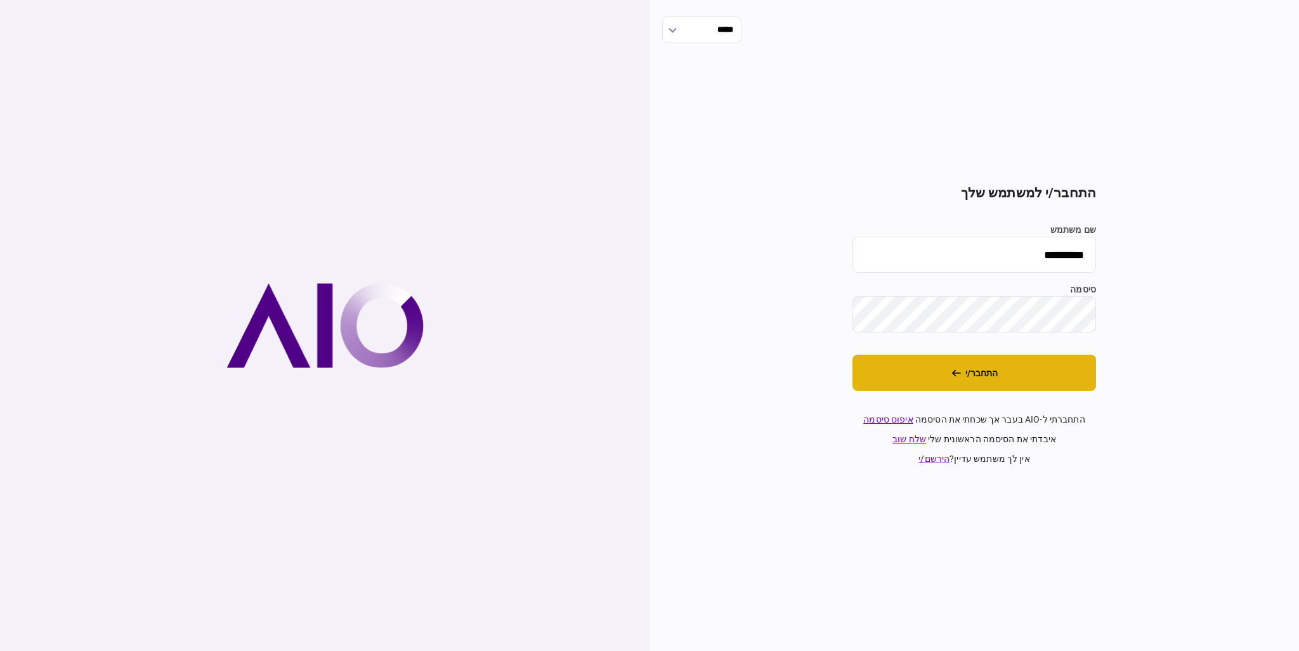
click at [888, 358] on button "התחבר/י" at bounding box center [974, 373] width 244 height 36
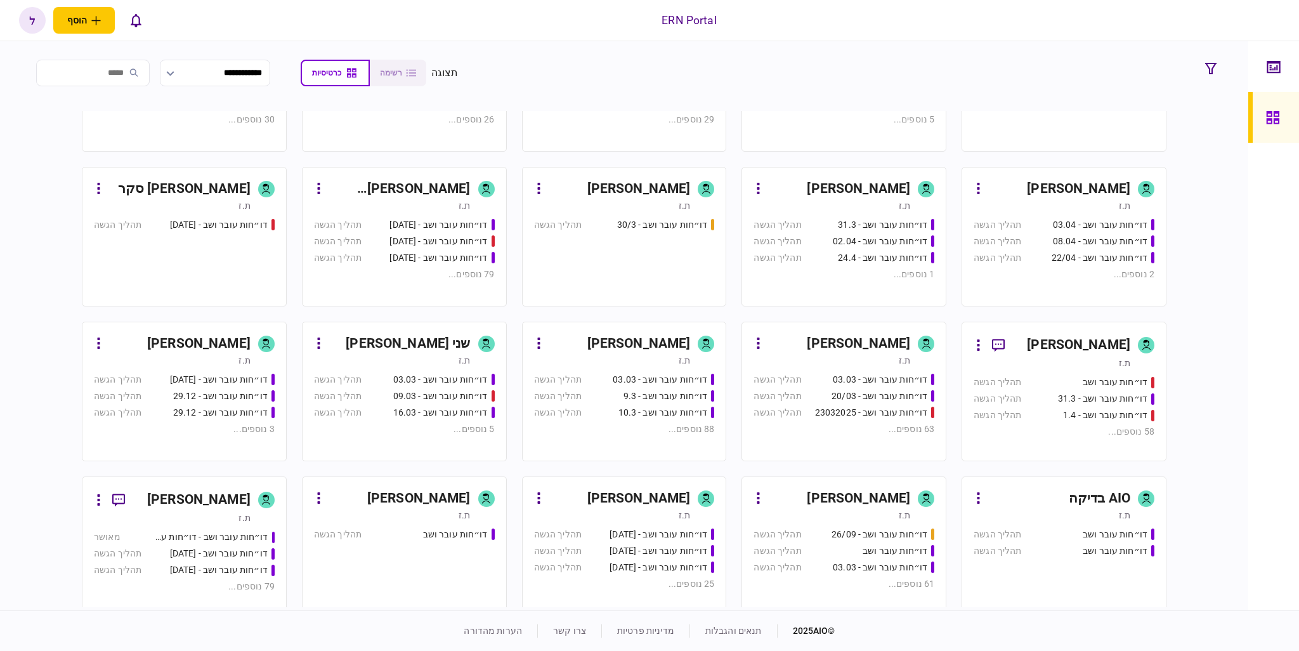
scroll to position [317, 0]
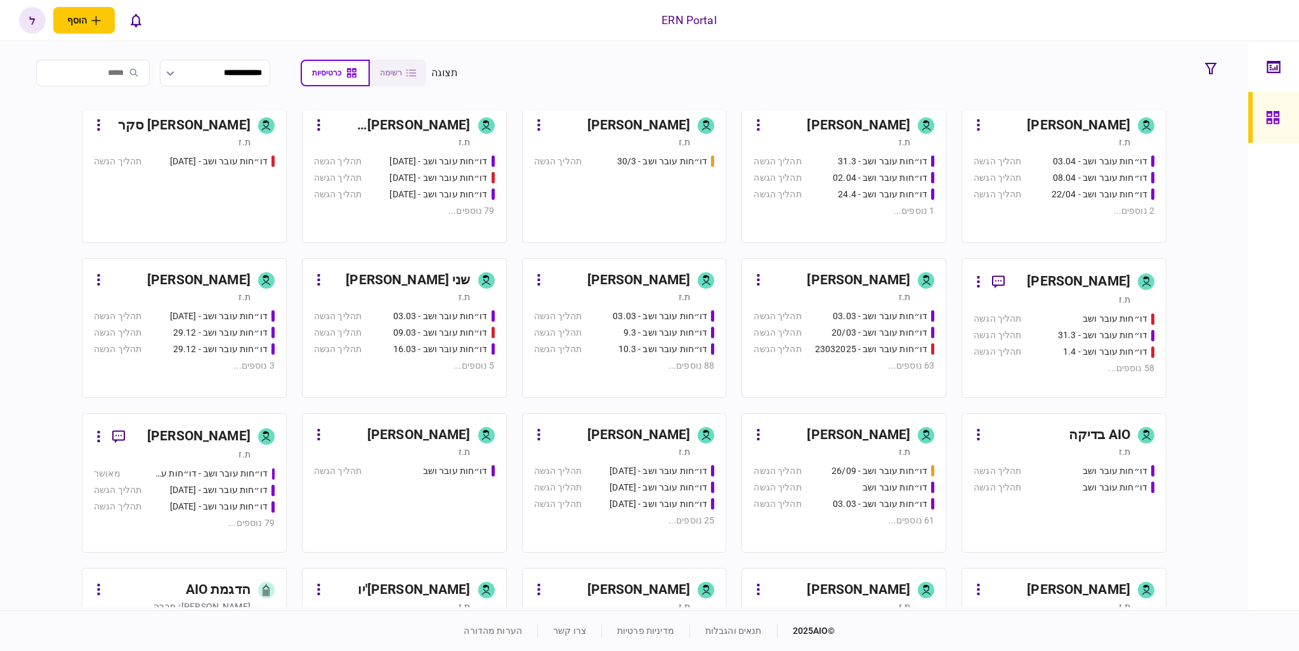
click at [831, 472] on div "דו״חות עובר ושב - 26/09" at bounding box center [874, 470] width 120 height 13
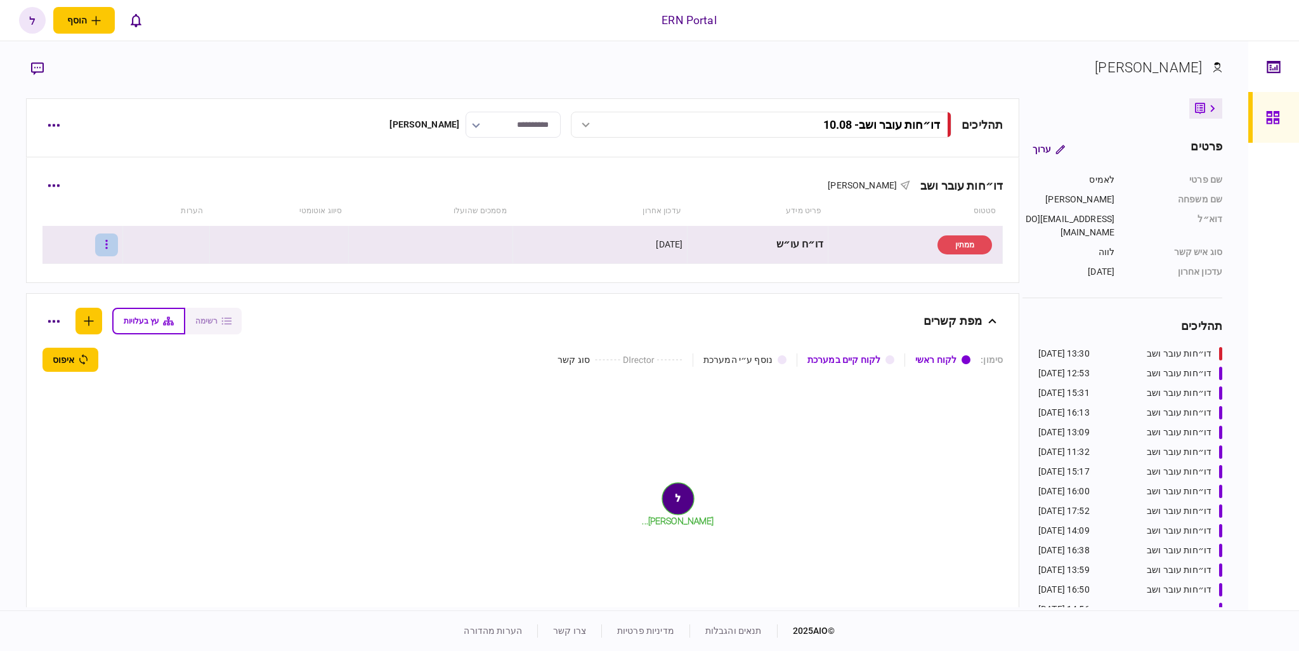
click at [108, 244] on icon "button" at bounding box center [106, 244] width 3 height 12
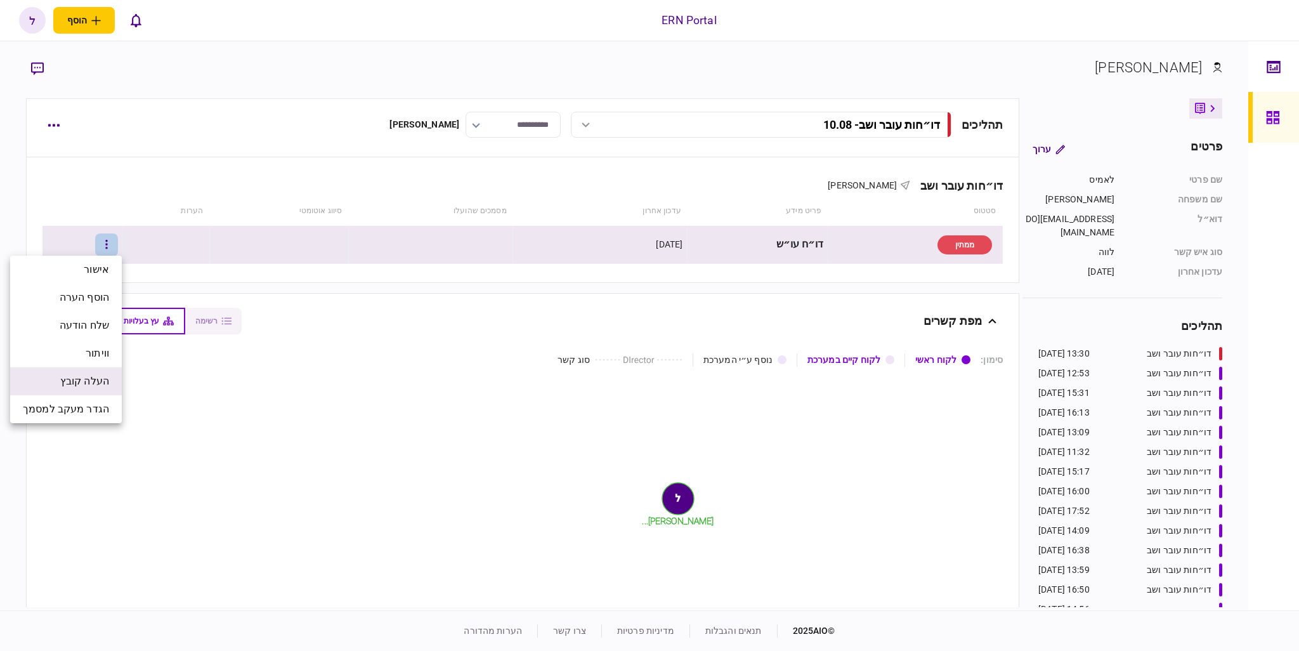
click at [101, 381] on span "העלה קובץ" at bounding box center [84, 381] width 49 height 15
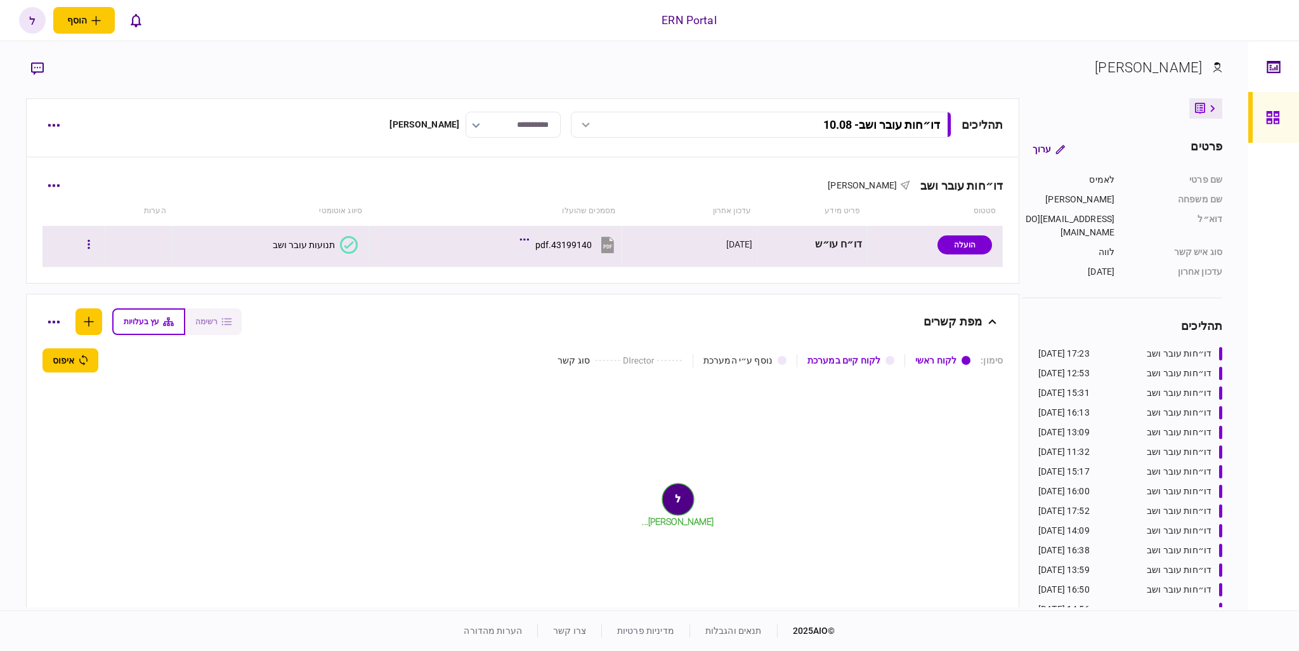
click at [299, 243] on div "תנועות עובר ושב" at bounding box center [304, 245] width 62 height 10
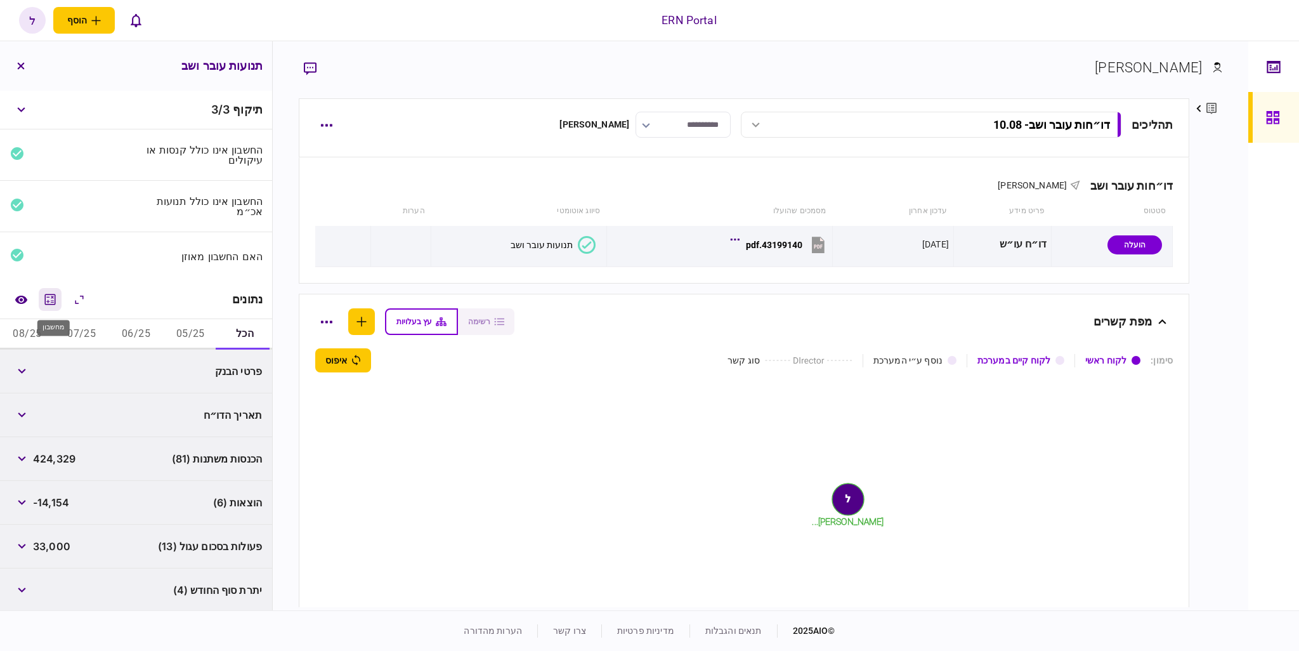
click at [48, 301] on icon "מחשבון" at bounding box center [49, 299] width 15 height 15
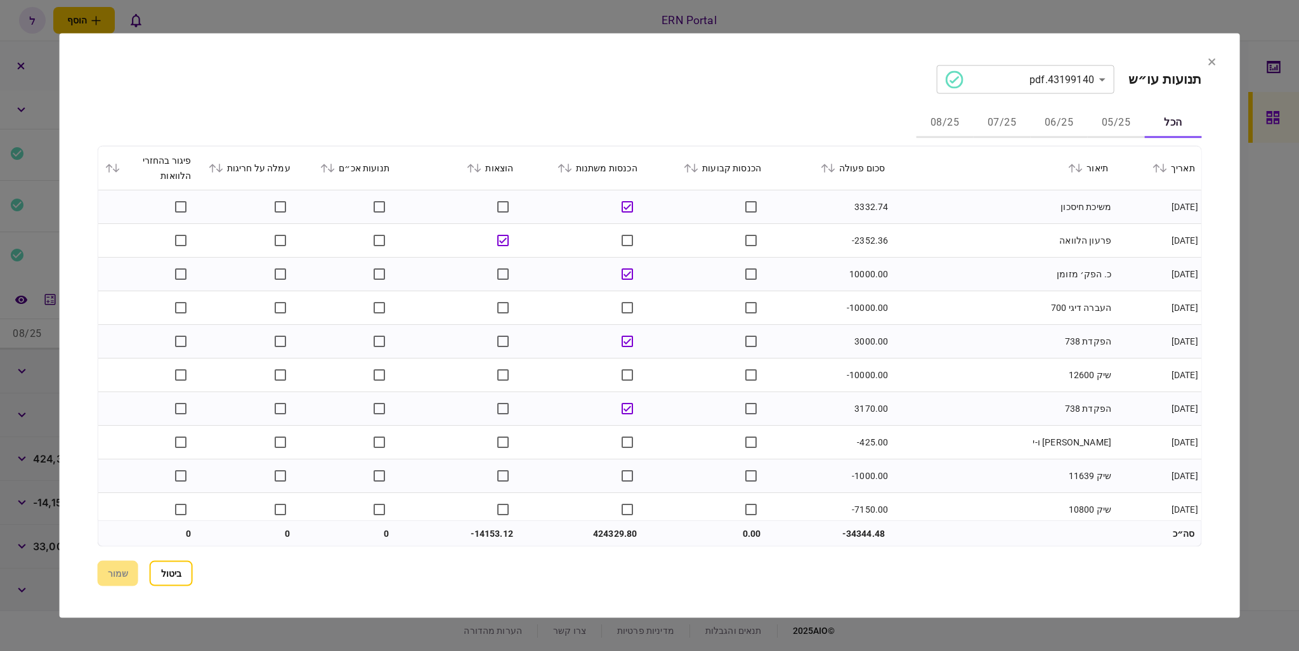
click at [1124, 108] on button "05/25" at bounding box center [1115, 123] width 57 height 30
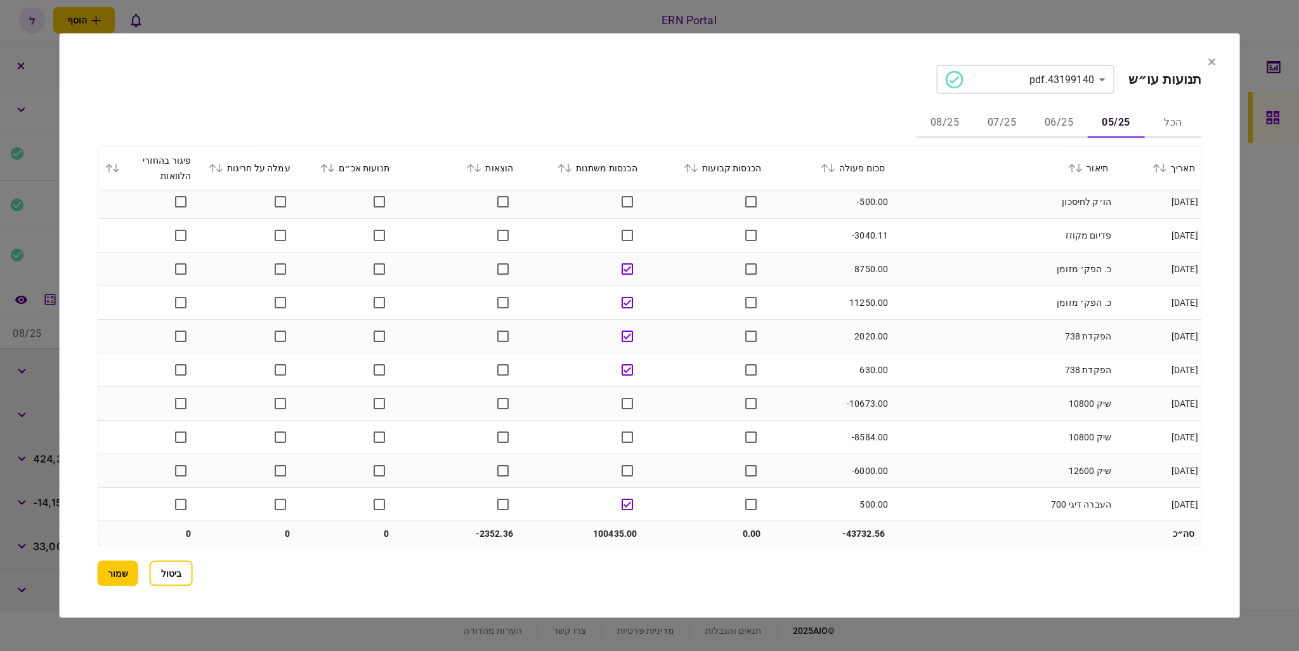
click at [1057, 136] on button "06/25" at bounding box center [1058, 123] width 57 height 30
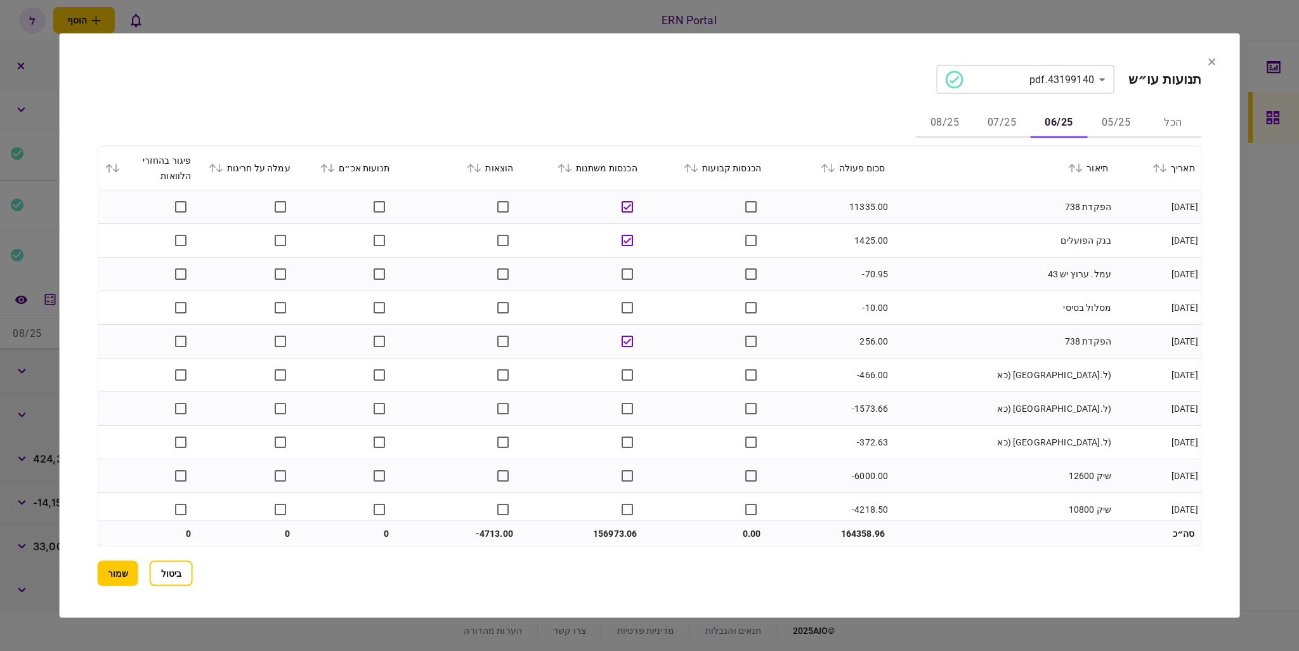
click at [481, 169] on icon at bounding box center [477, 168] width 7 height 9
click at [1103, 116] on button "05/25" at bounding box center [1115, 123] width 57 height 30
click at [1065, 112] on button "06/25" at bounding box center [1058, 123] width 57 height 30
click at [1023, 117] on button "07/25" at bounding box center [1001, 123] width 57 height 30
click at [951, 119] on button "08/25" at bounding box center [944, 123] width 57 height 30
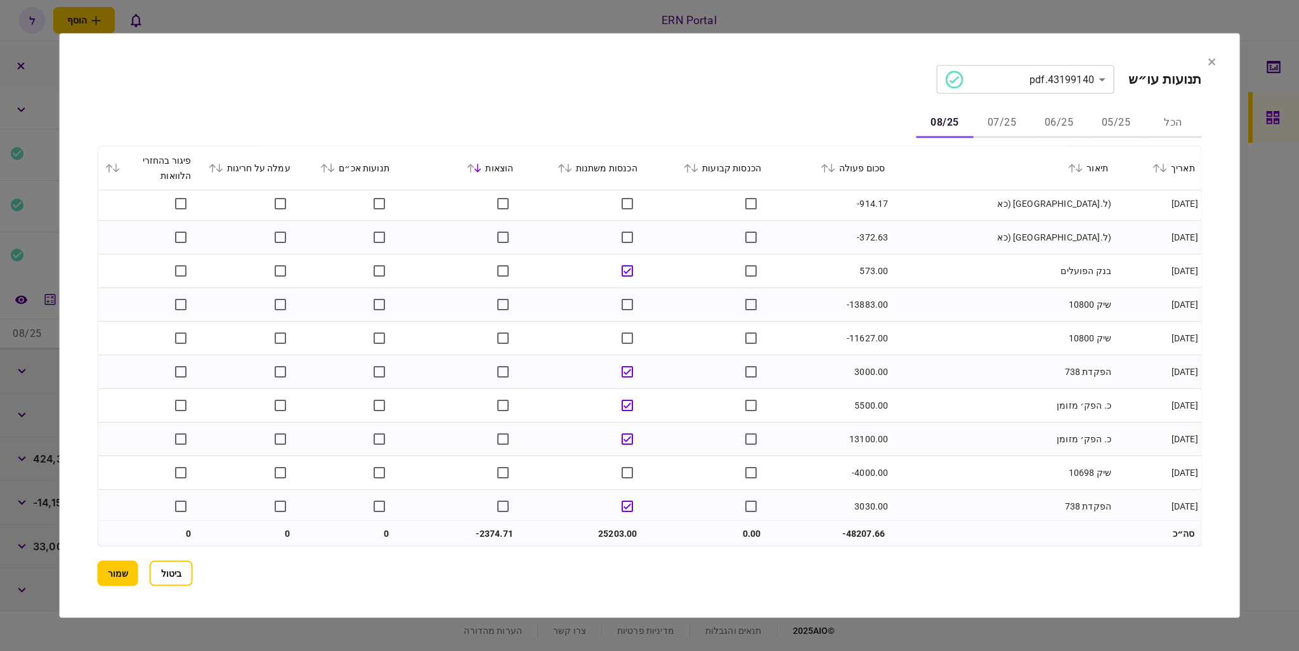
scroll to position [106, 0]
click at [1005, 133] on button "07/25" at bounding box center [1001, 123] width 57 height 30
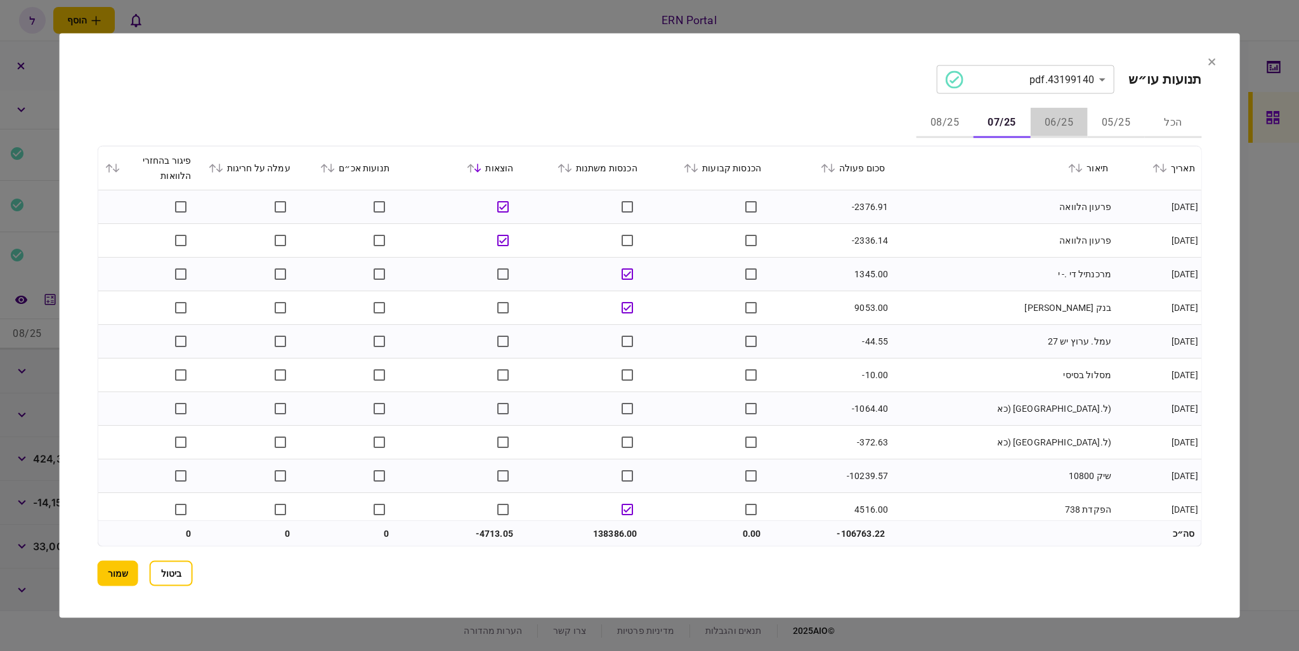
click at [1058, 122] on button "06/25" at bounding box center [1058, 123] width 57 height 30
click at [103, 571] on button "שמור" at bounding box center [118, 572] width 41 height 25
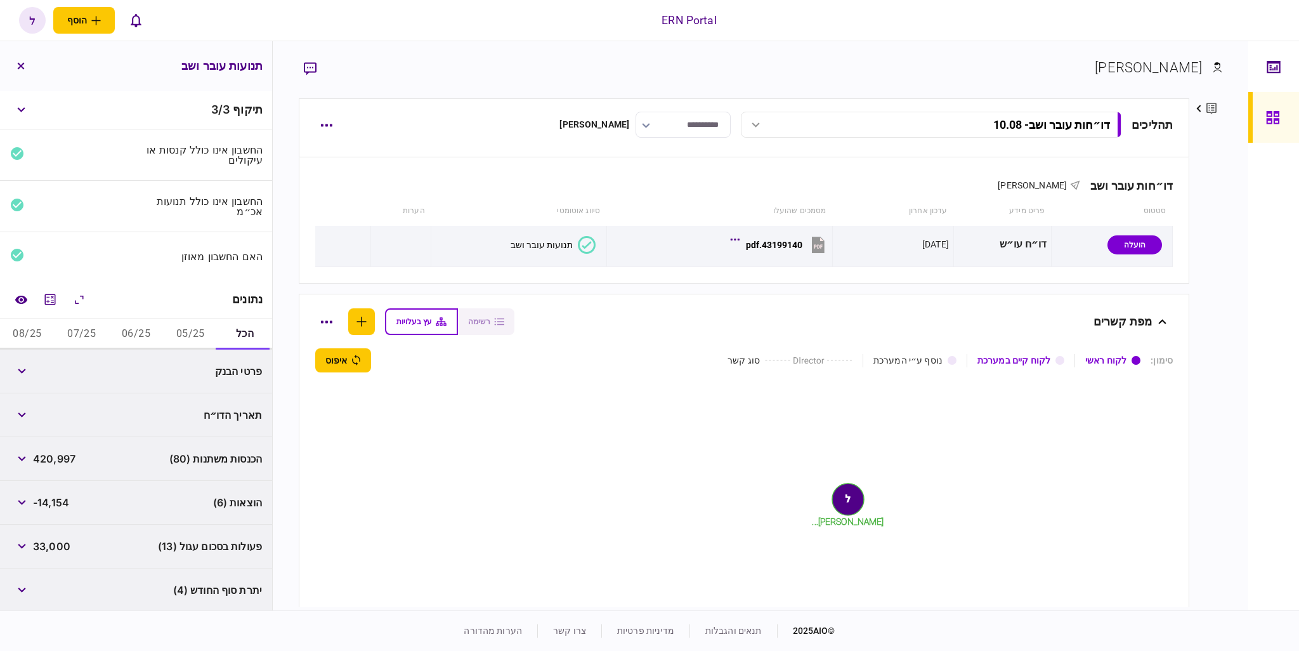
click at [201, 343] on button "05/25" at bounding box center [190, 334] width 55 height 30
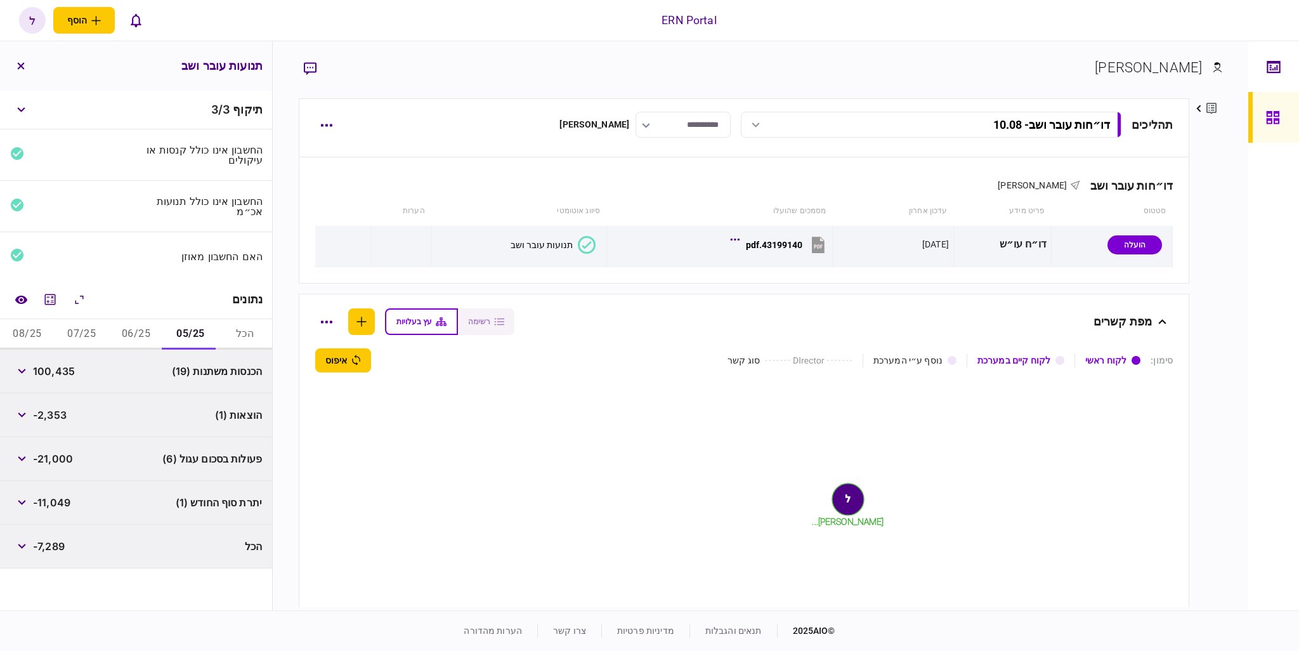
click at [65, 365] on span "100,435" at bounding box center [54, 370] width 42 height 15
copy span "100,435"
click at [48, 401] on div "הוצאות (1) -2,353" at bounding box center [136, 415] width 272 height 44
click at [55, 414] on span "-2,353" at bounding box center [50, 414] width 34 height 15
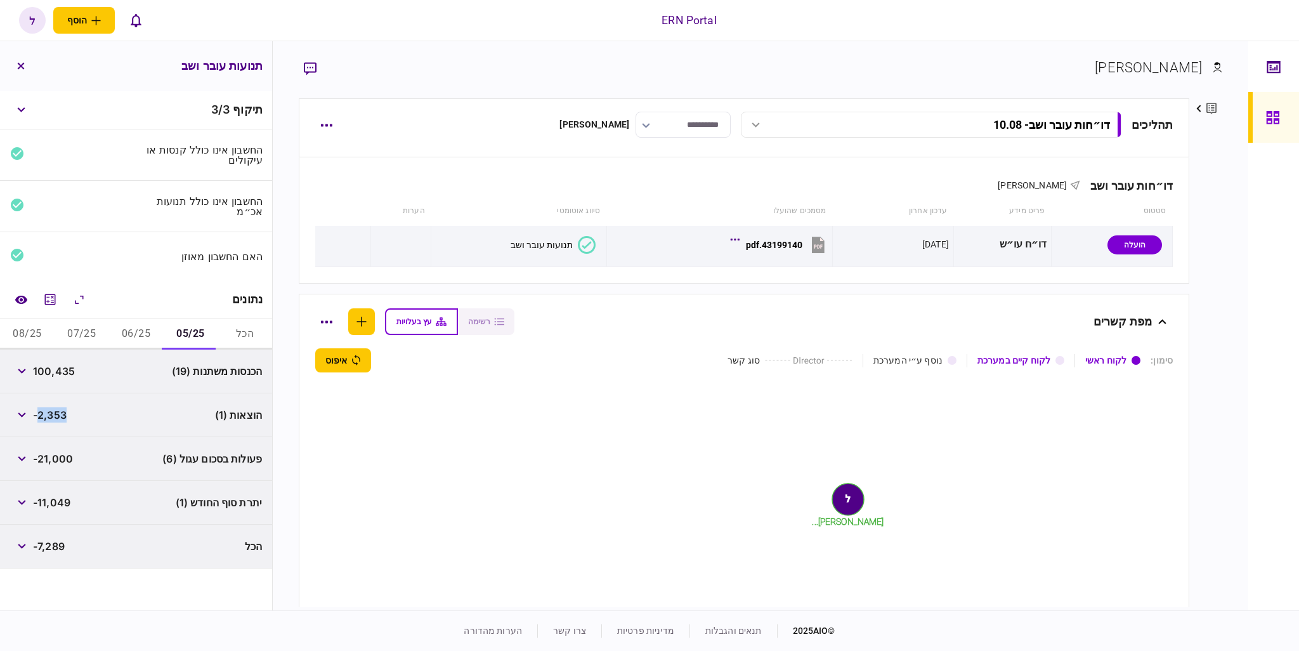
click at [55, 414] on span "-2,353" at bounding box center [50, 414] width 34 height 15
copy span "2,353"
click at [70, 497] on span "-11,049" at bounding box center [51, 502] width 37 height 15
click at [55, 495] on span "-11,049" at bounding box center [51, 502] width 37 height 15
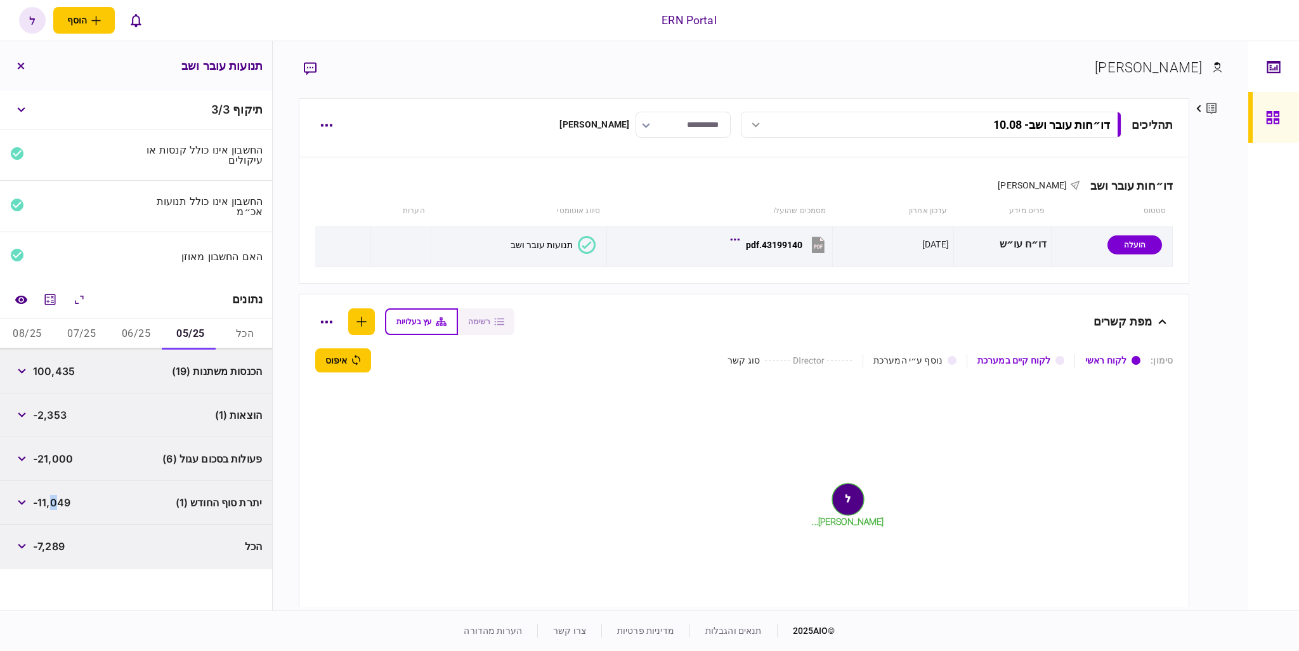
click at [55, 495] on span "-11,049" at bounding box center [51, 502] width 37 height 15
click at [55, 500] on span "-11,049" at bounding box center [51, 502] width 37 height 15
copy span "11,049"
click at [148, 338] on button "06/25" at bounding box center [136, 334] width 55 height 30
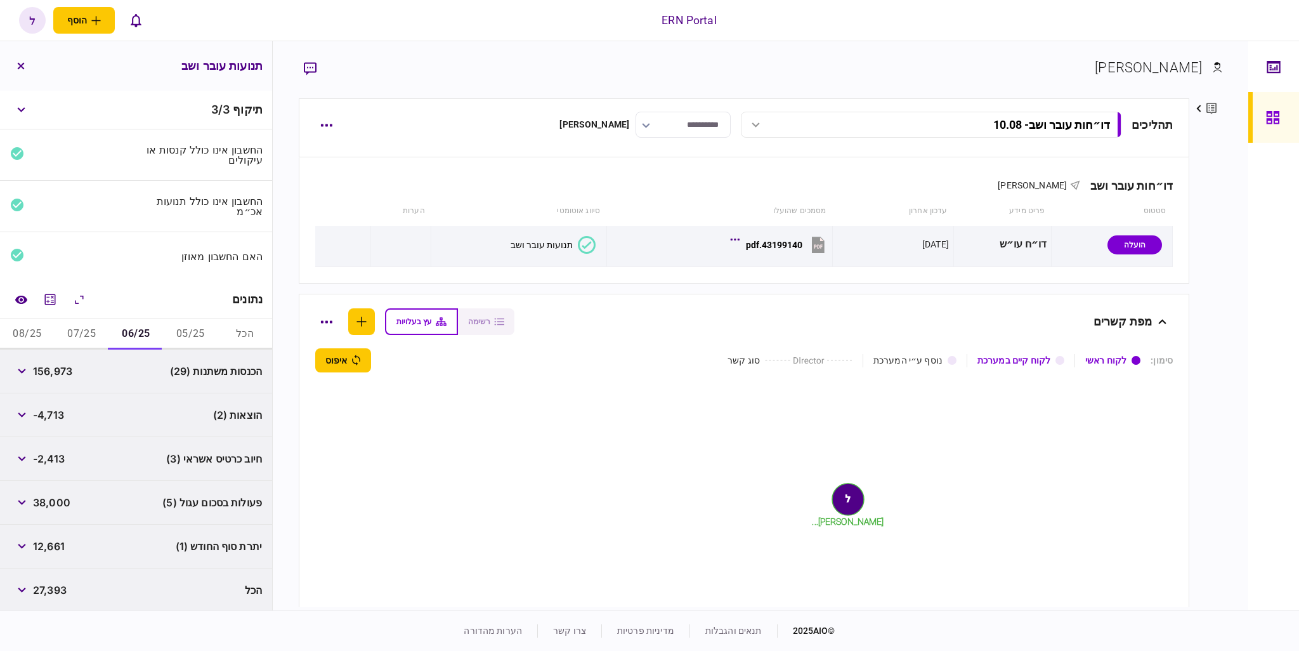
click at [71, 373] on span "156,973" at bounding box center [52, 370] width 39 height 15
copy span "3"
click at [53, 368] on span "156,973" at bounding box center [52, 370] width 39 height 15
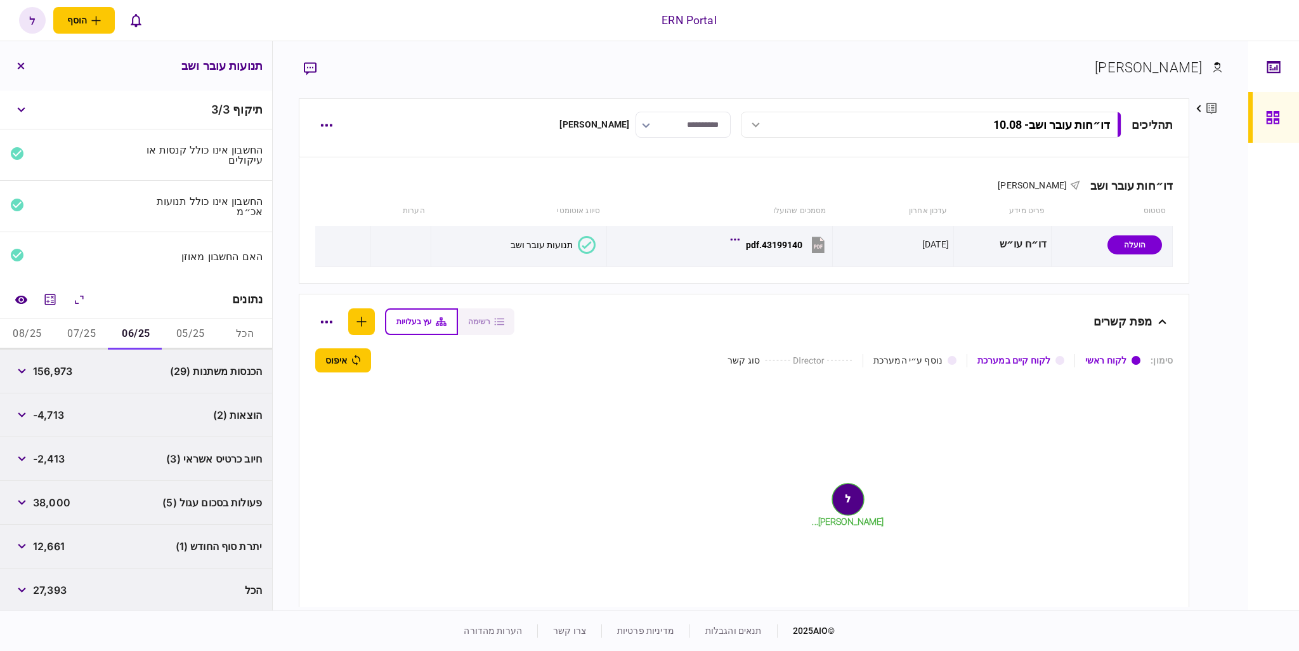
click at [60, 367] on span "156,973" at bounding box center [52, 370] width 39 height 15
copy div "156,973"
click at [36, 502] on span "38,000" at bounding box center [51, 502] width 37 height 15
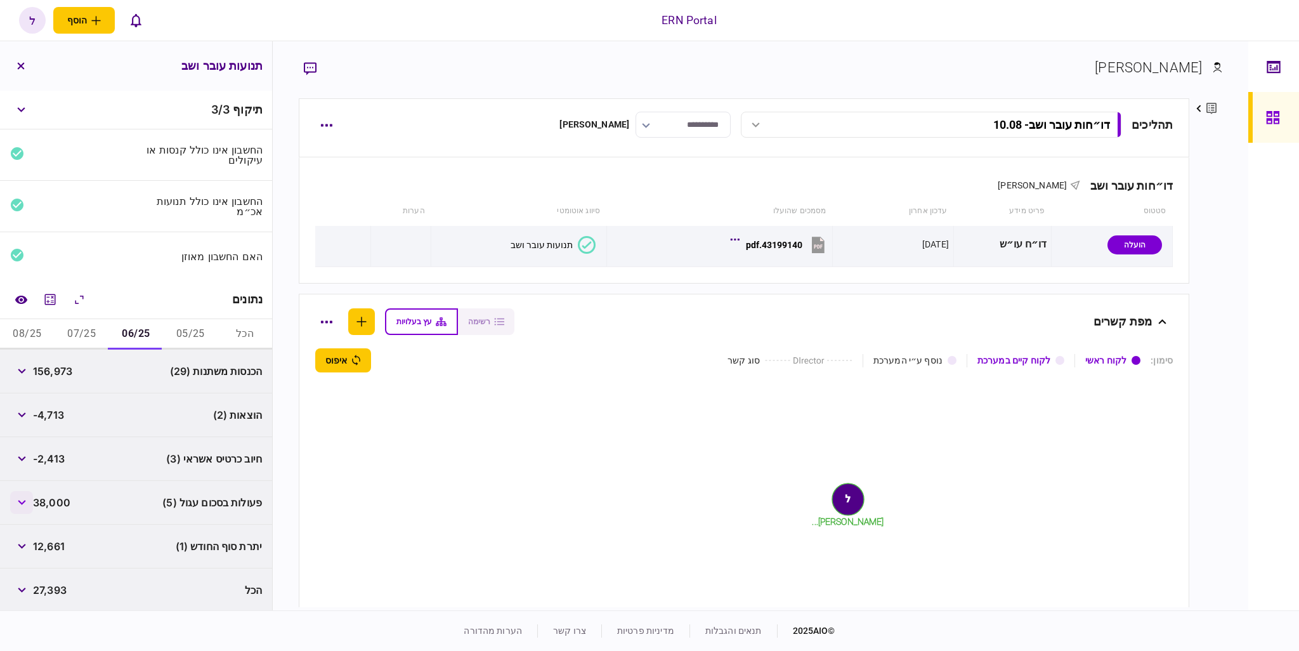
click at [25, 500] on icon "button" at bounding box center [22, 502] width 8 height 5
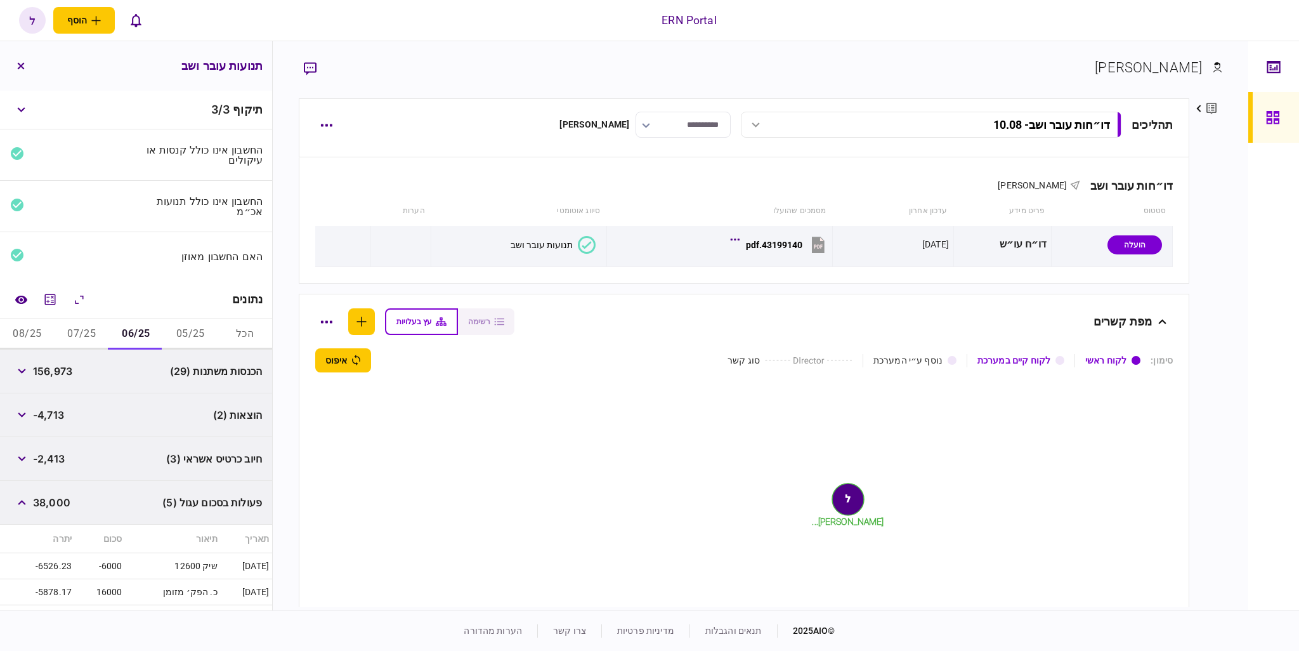
scroll to position [159, 0]
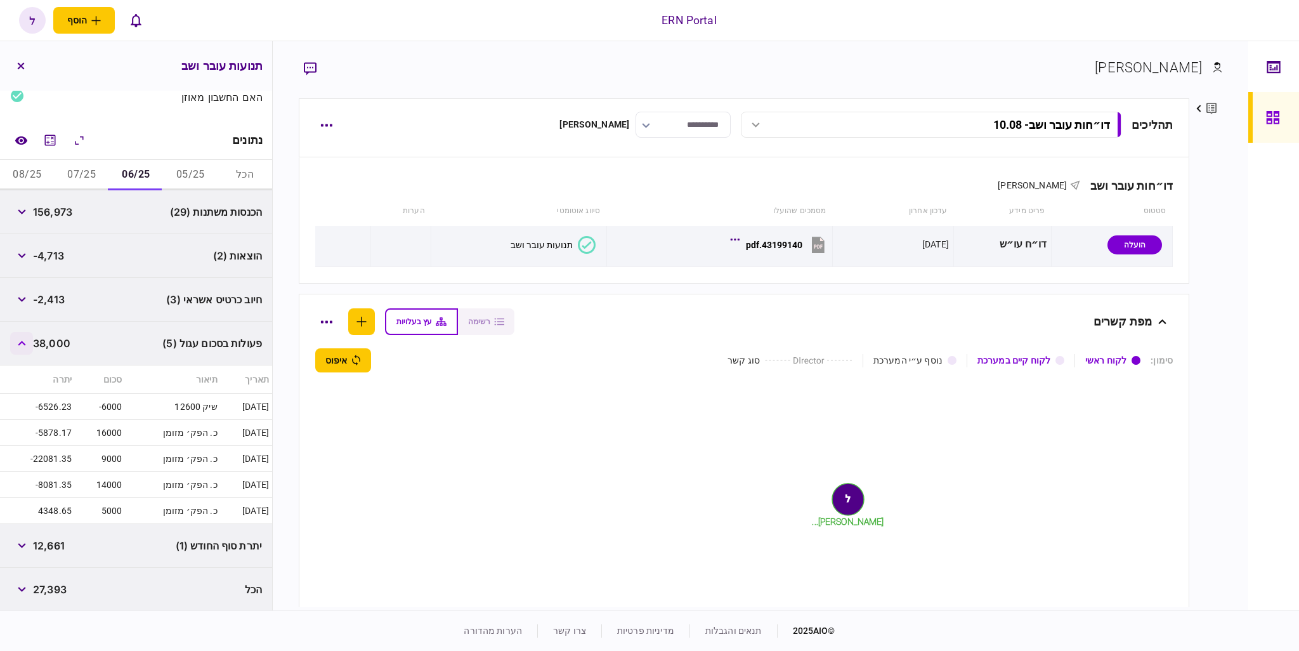
click at [30, 348] on button "button" at bounding box center [21, 343] width 23 height 23
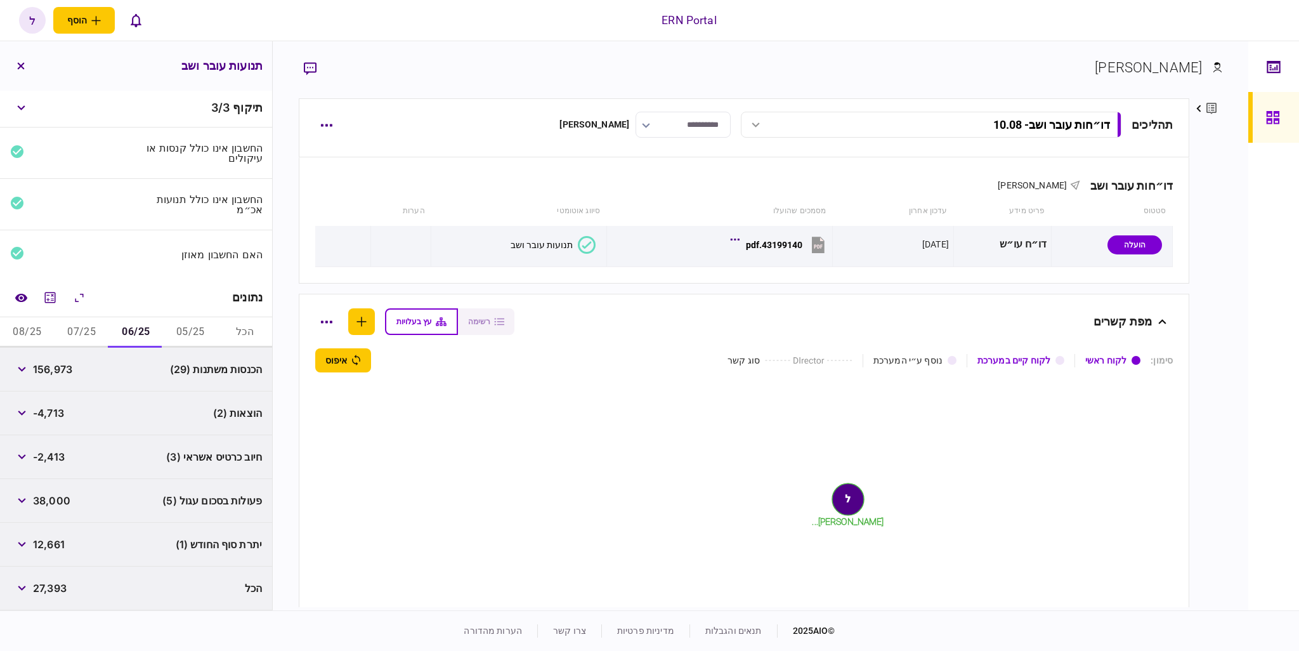
scroll to position [1, 0]
click at [51, 417] on span "-4,713" at bounding box center [48, 413] width 31 height 15
copy span "4,713"
click at [58, 540] on span "12,661" at bounding box center [49, 544] width 32 height 15
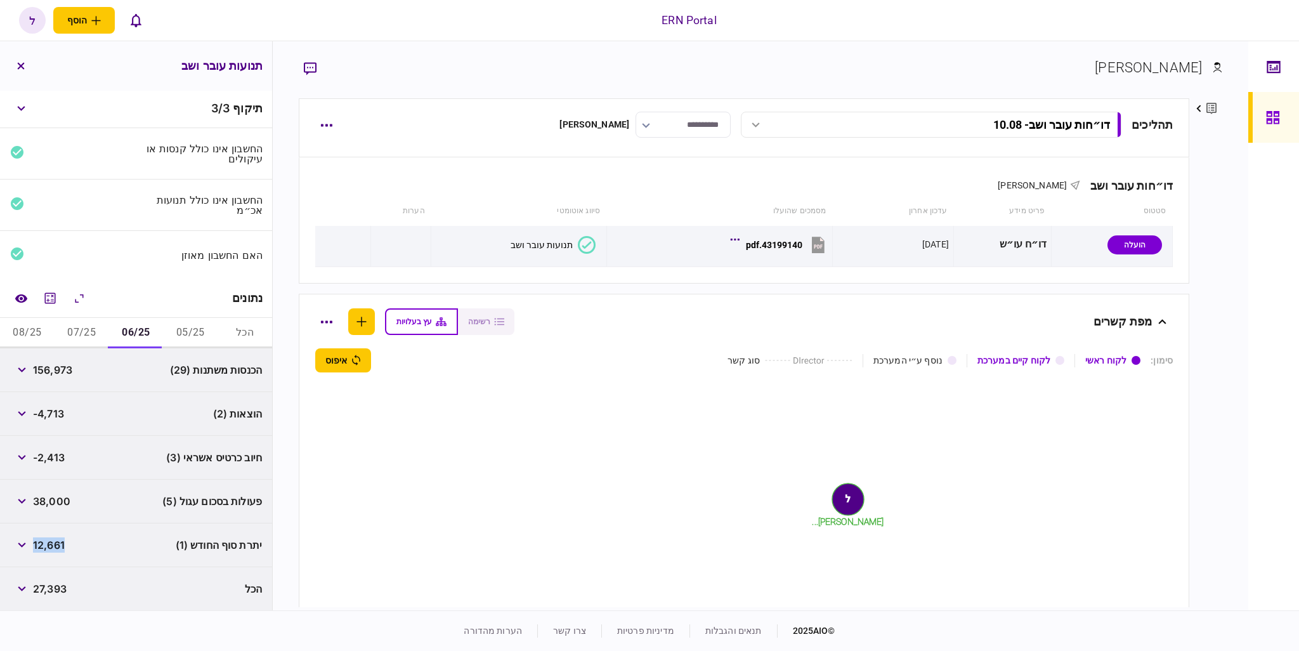
click at [58, 540] on span "12,661" at bounding box center [49, 544] width 32 height 15
copy span "12,661"
click at [70, 336] on button "07/25" at bounding box center [82, 333] width 55 height 30
click at [64, 373] on span "138,386" at bounding box center [53, 369] width 40 height 15
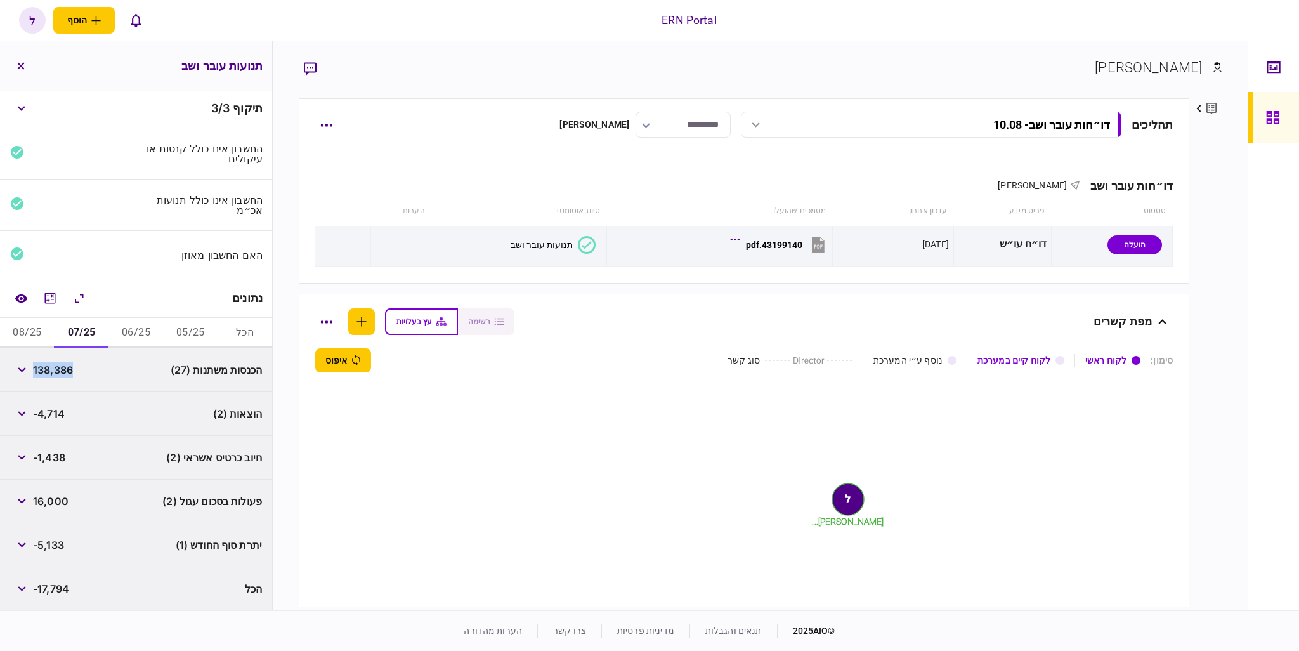
copy span "138,386"
click at [48, 408] on span "-4,714" at bounding box center [49, 413] width 32 height 15
drag, startPoint x: 48, startPoint y: 408, endPoint x: 41, endPoint y: 408, distance: 7.6
click at [48, 408] on span "-4,714" at bounding box center [49, 413] width 32 height 15
copy span "4,714"
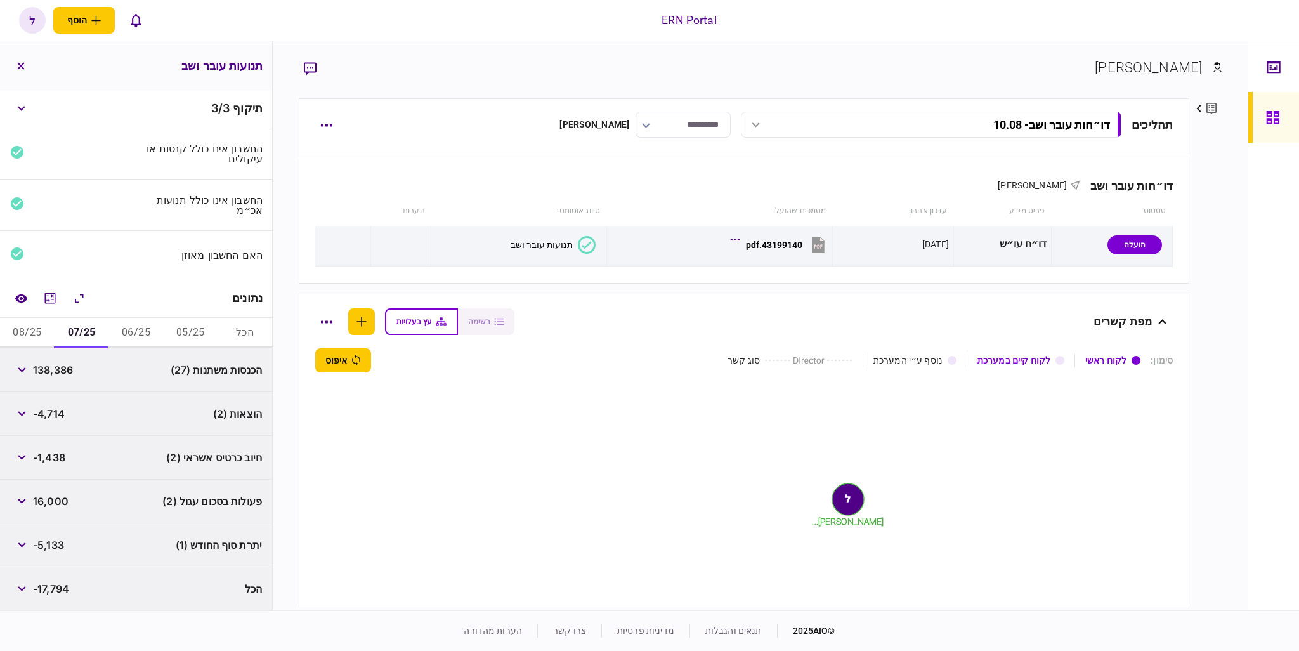
click at [41, 545] on span "-5,133" at bounding box center [48, 544] width 31 height 15
copy span "5,133"
click at [36, 335] on button "08/25" at bounding box center [27, 333] width 55 height 30
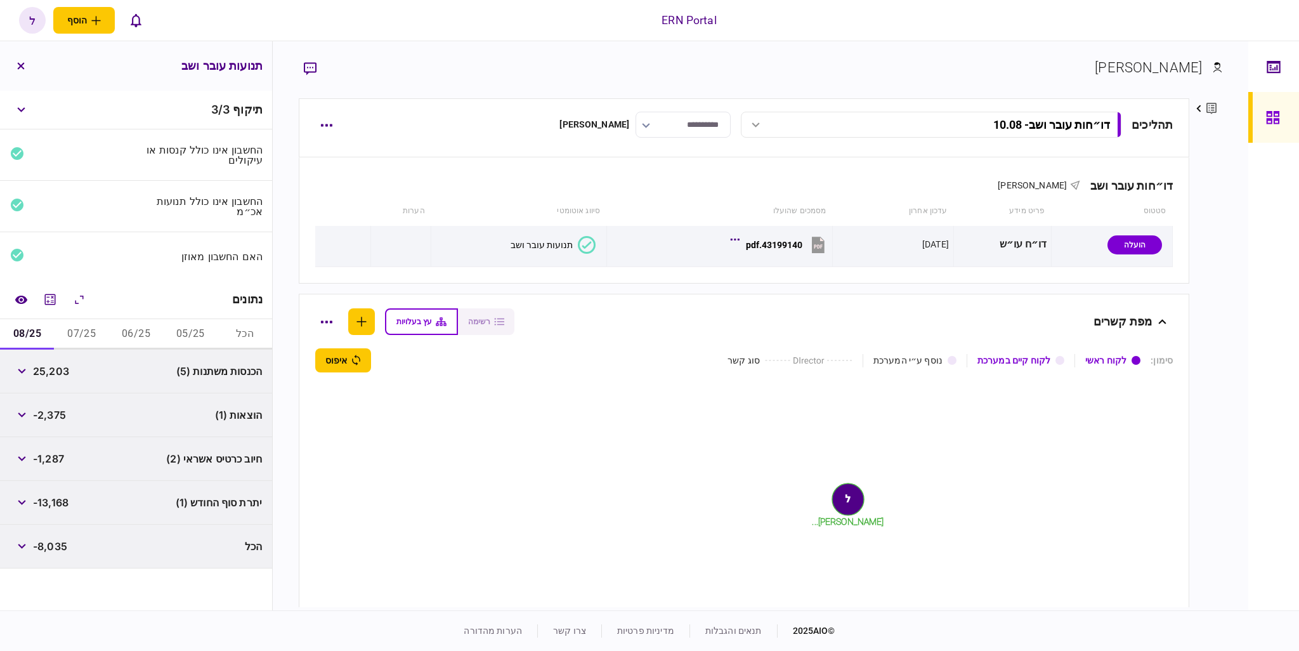
scroll to position [0, 0]
click at [51, 368] on span "25,203" at bounding box center [51, 370] width 36 height 15
click at [63, 412] on span "-2,375" at bounding box center [49, 414] width 33 height 15
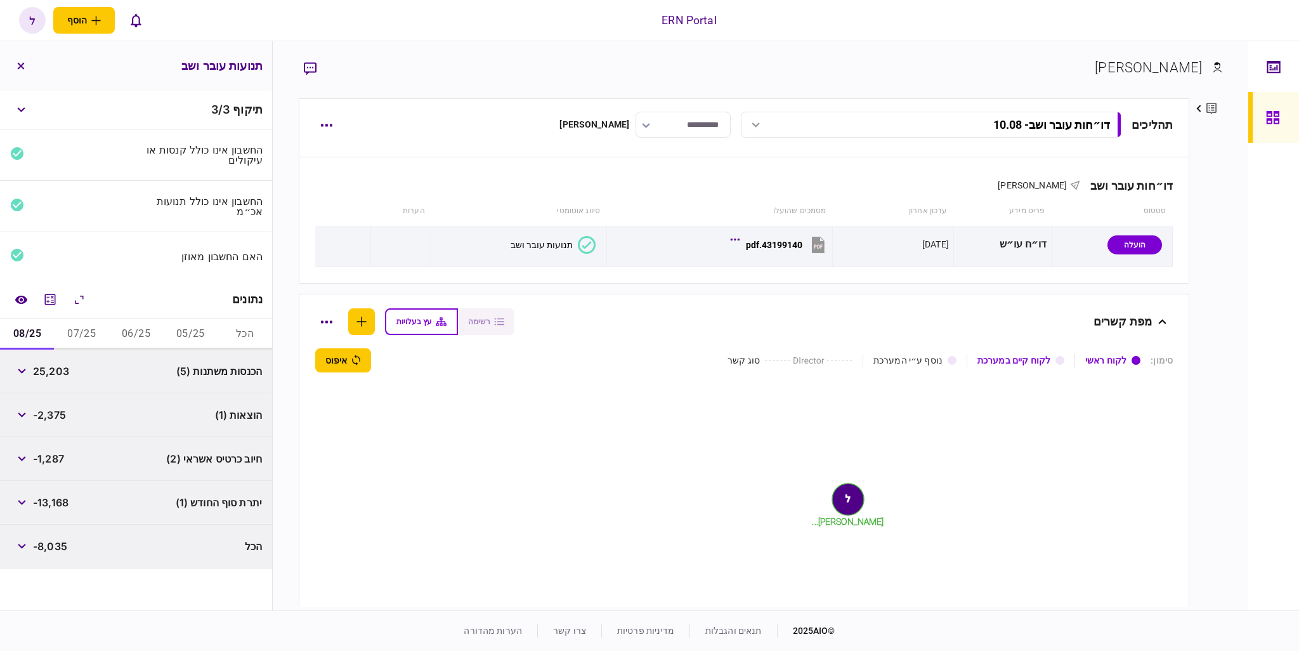
click at [58, 502] on span "-13,168" at bounding box center [51, 502] width 36 height 15
